Goal: Navigation & Orientation: Find specific page/section

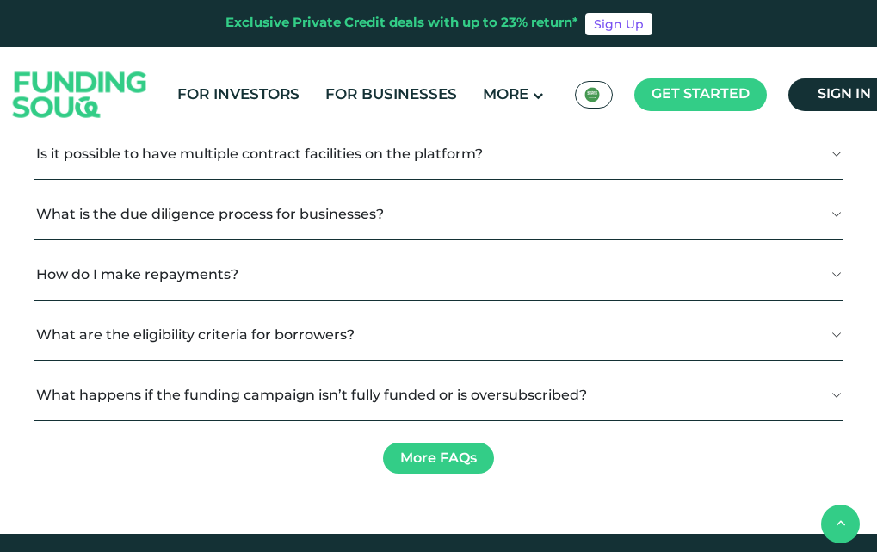
scroll to position [2409, 0]
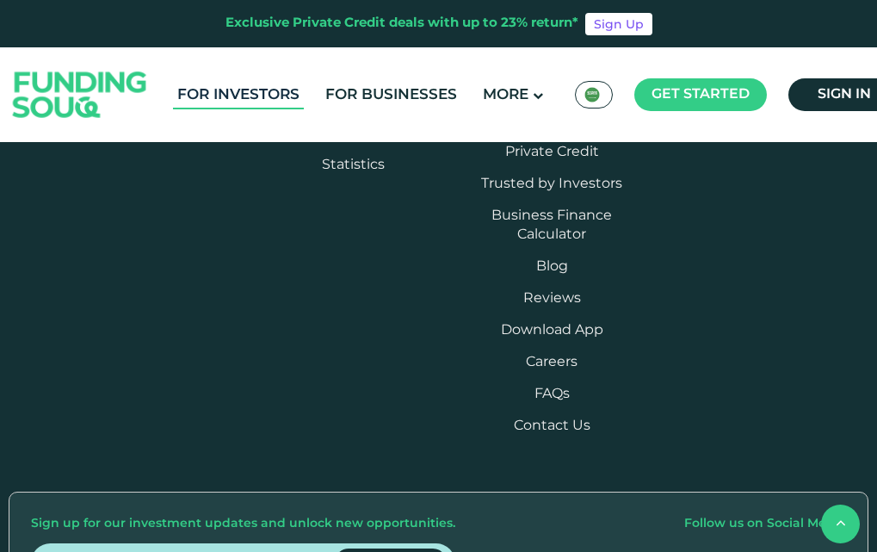
click at [226, 88] on link "For Investors" at bounding box center [238, 95] width 131 height 28
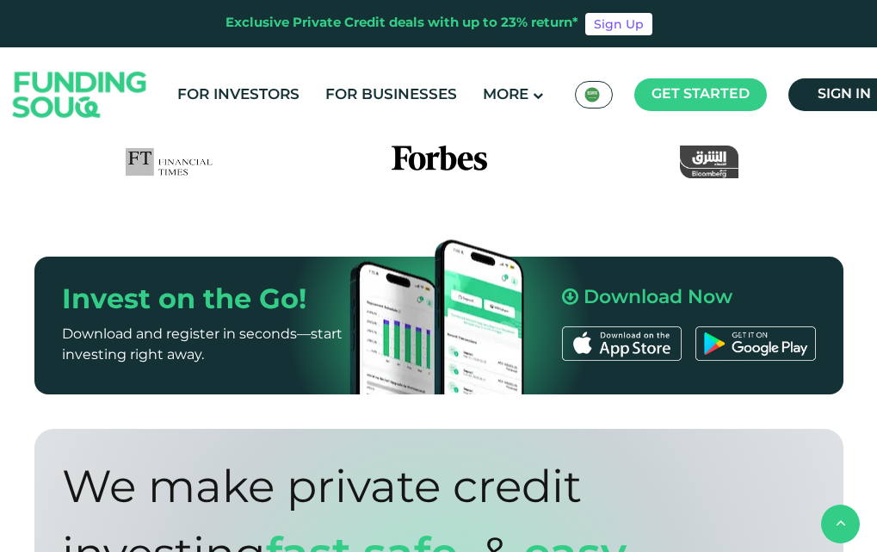
scroll to position [860, 0]
